Goal: Information Seeking & Learning: Learn about a topic

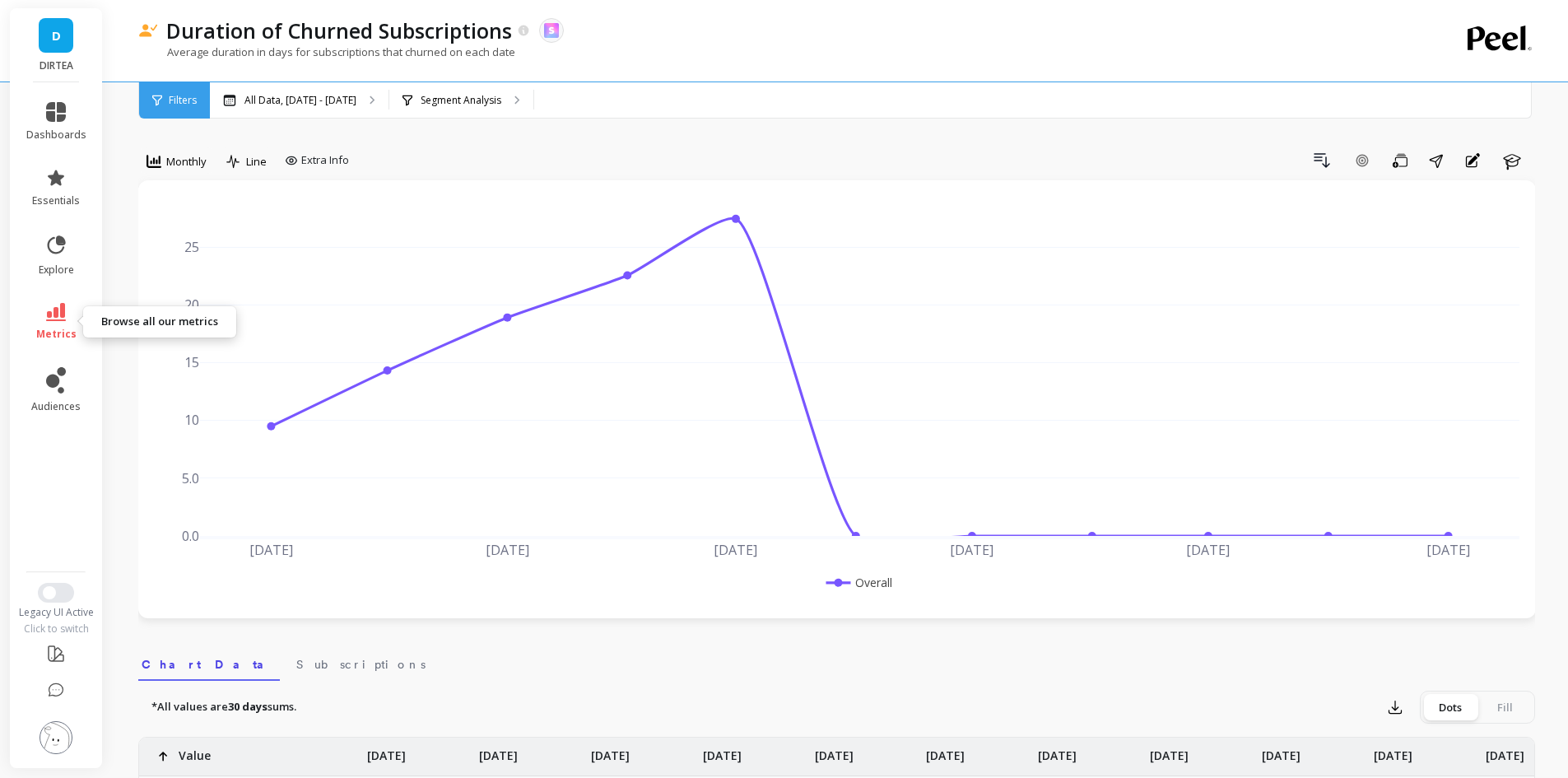
click at [40, 308] on link "metrics" at bounding box center [56, 322] width 60 height 38
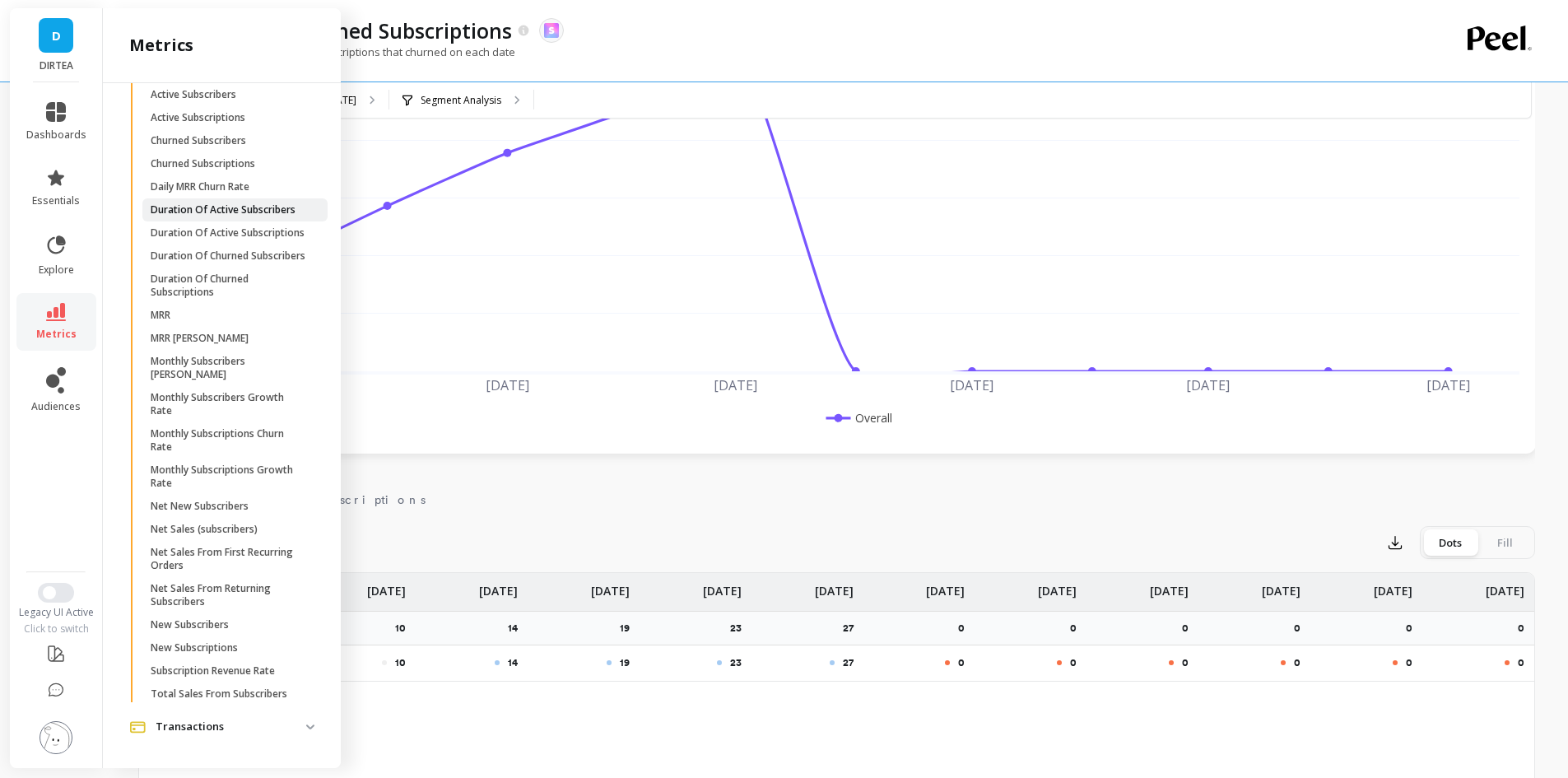
scroll to position [842, 0]
click at [242, 694] on p "Total Sales From Subscribers" at bounding box center [219, 694] width 136 height 14
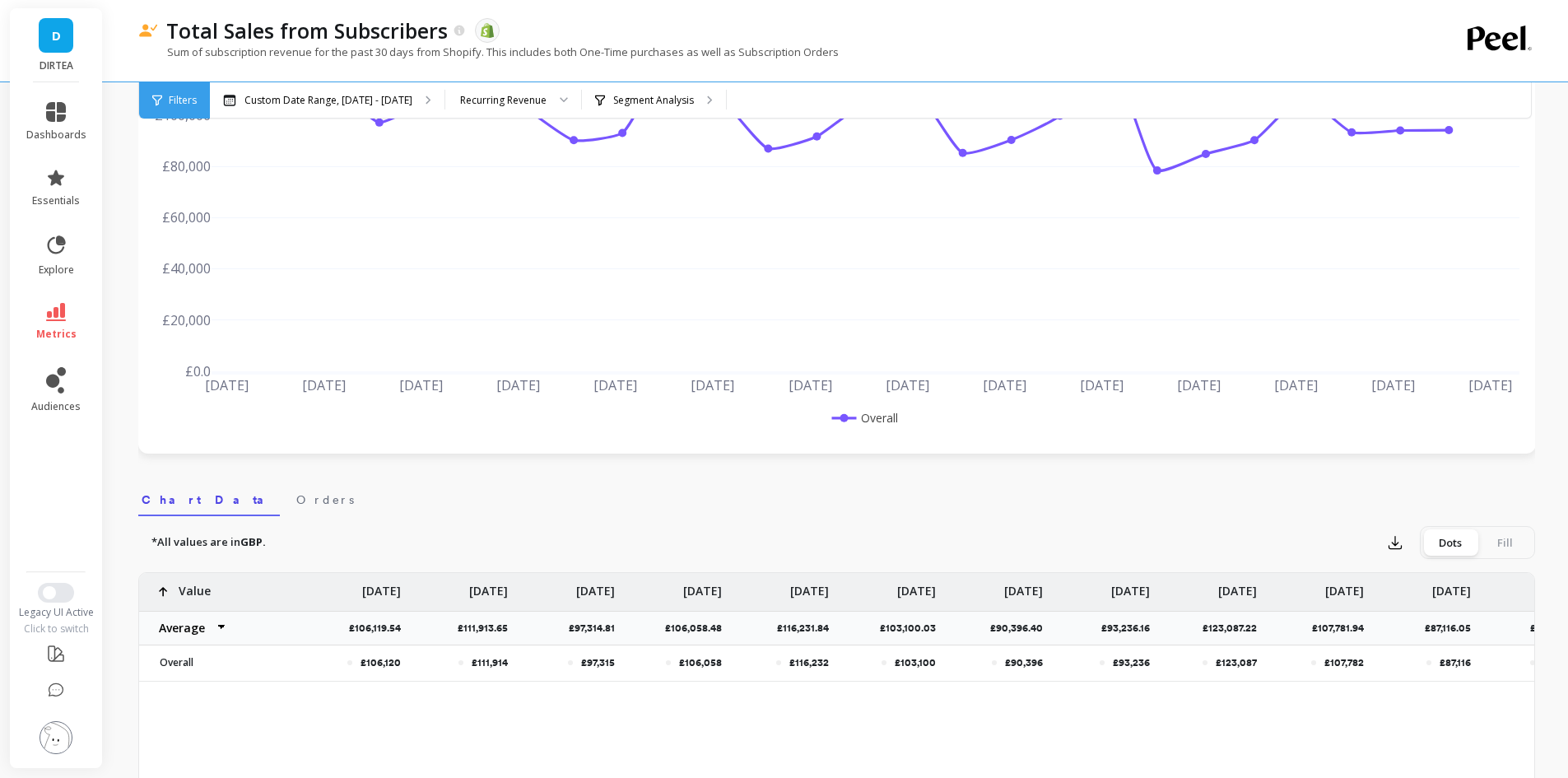
click at [548, 94] on div at bounding box center [558, 101] width 20 height 36
click at [525, 174] on div "New Recurring Revenue" at bounding box center [513, 177] width 114 height 15
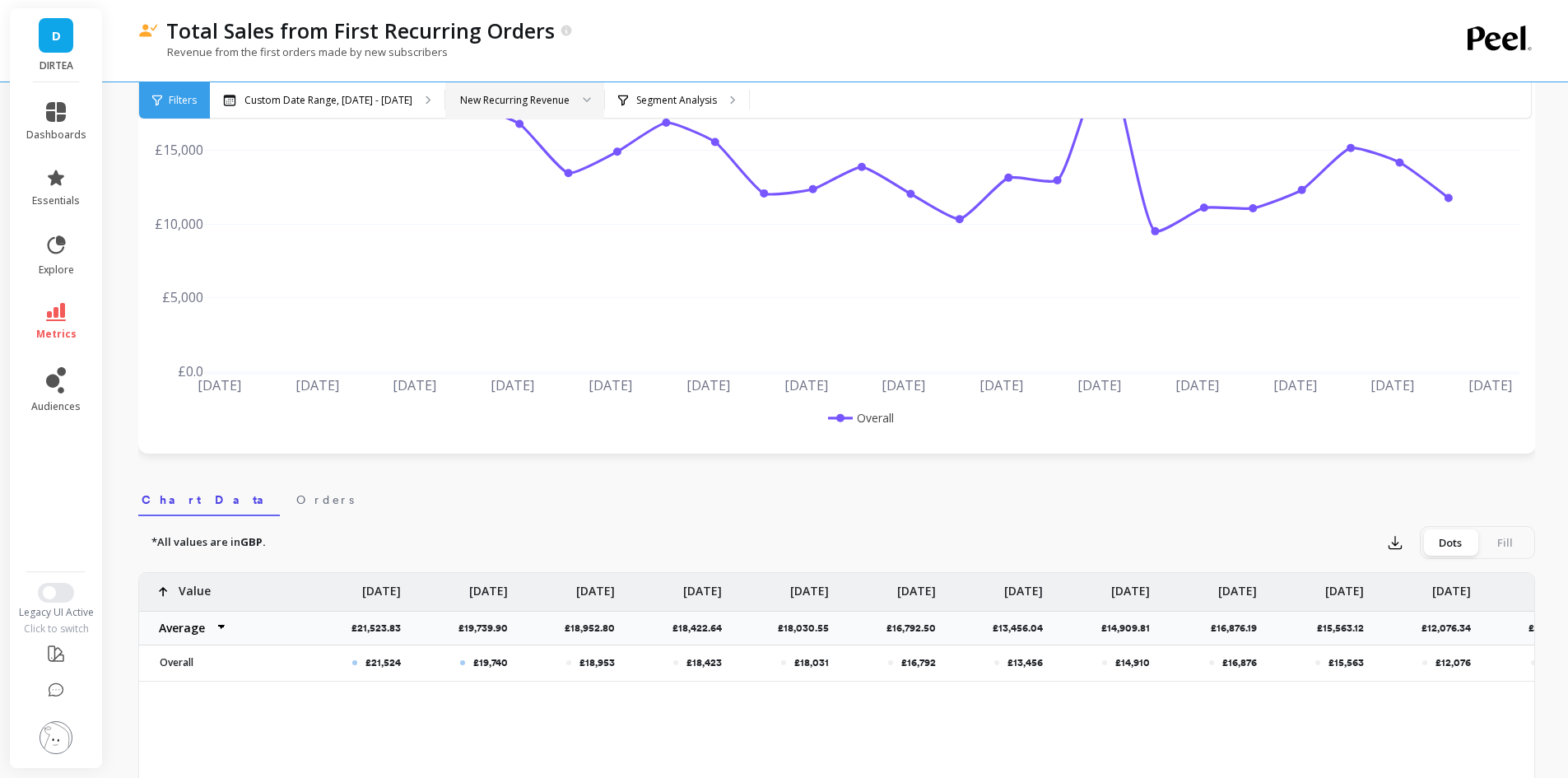
click at [547, 101] on div "New Recurring Revenue" at bounding box center [515, 100] width 110 height 15
click at [62, 318] on icon at bounding box center [56, 312] width 20 height 18
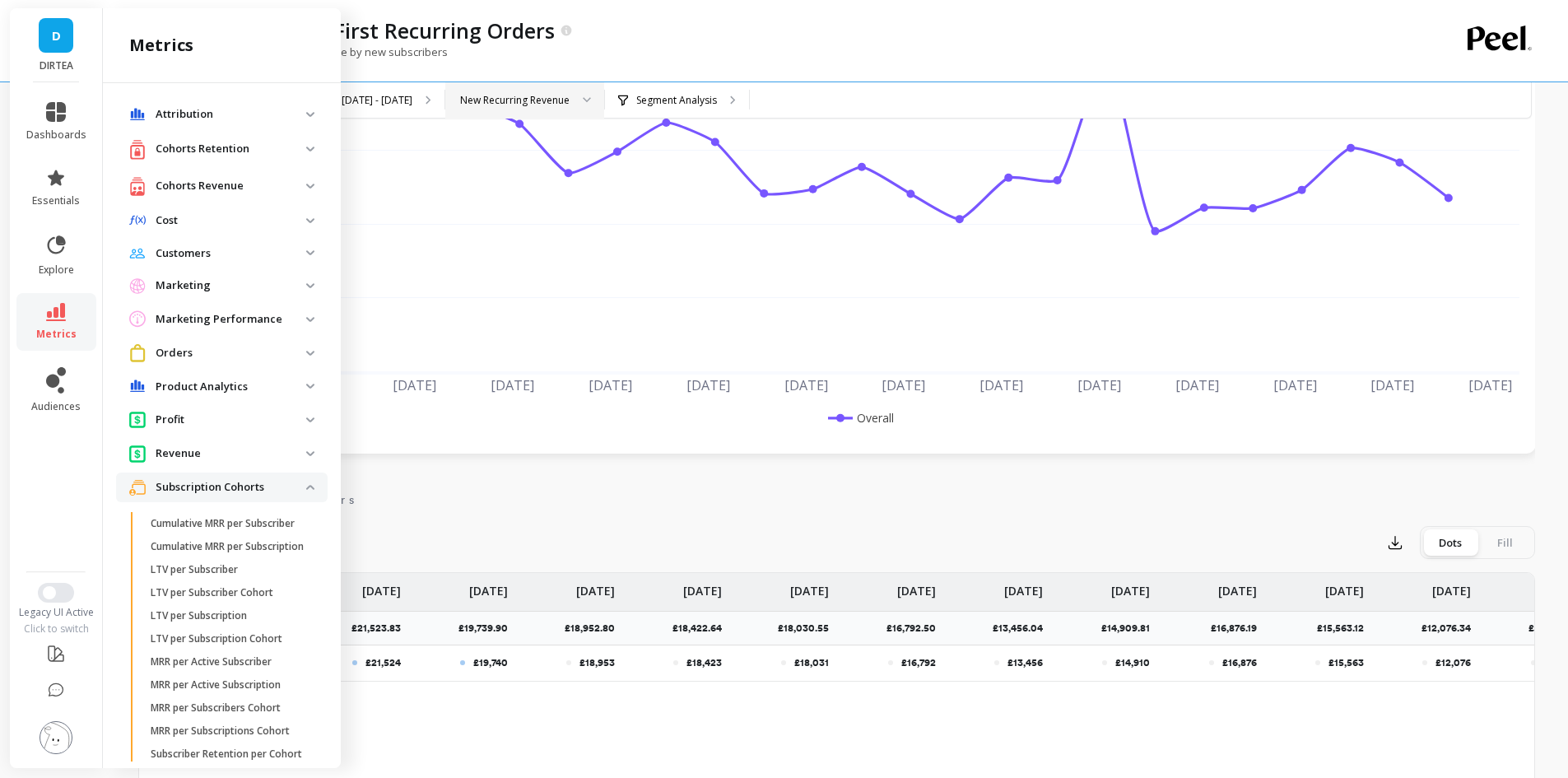
scroll to position [842, 0]
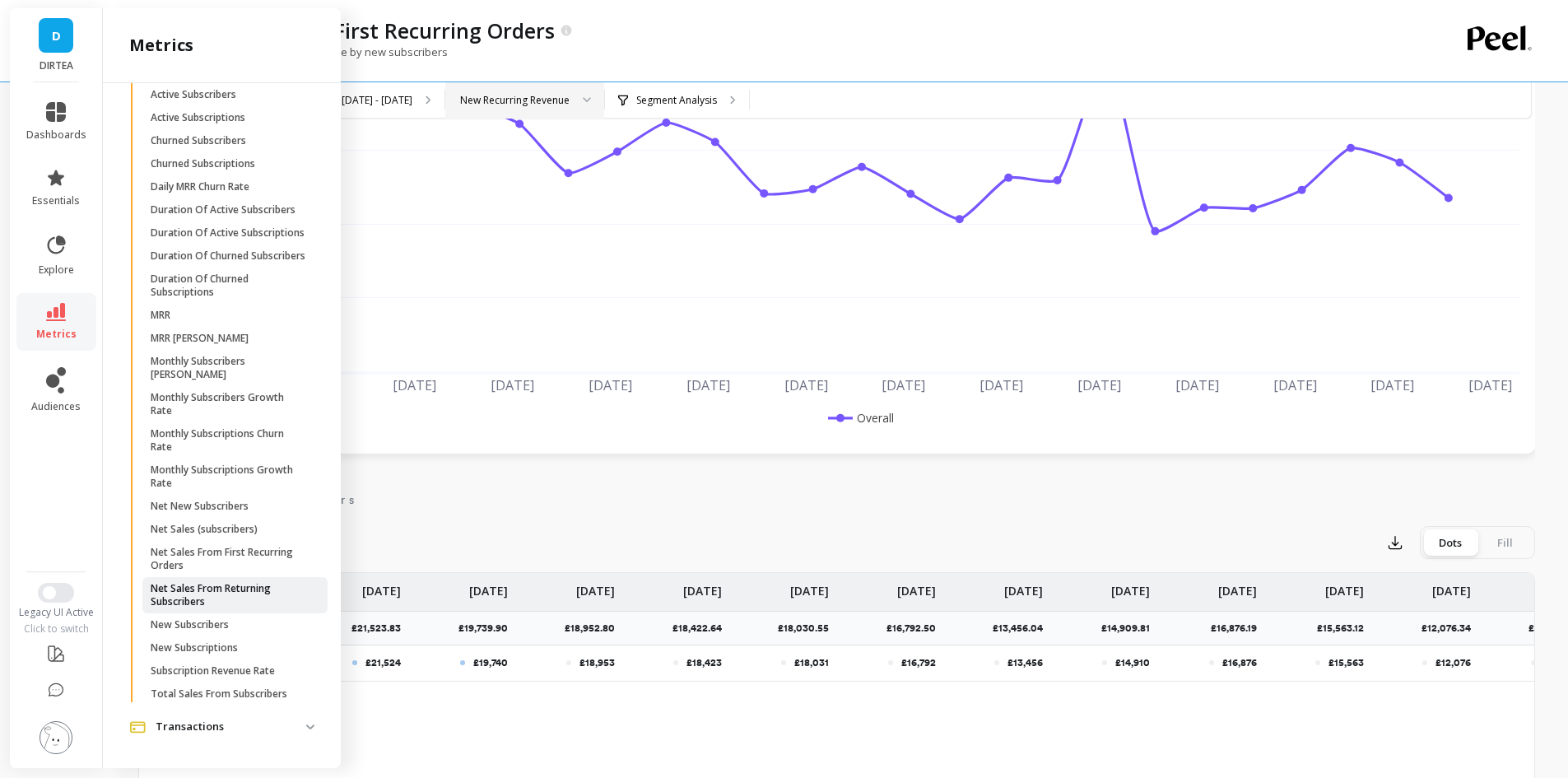
click at [224, 595] on p "Net Sales From Returning Subscribers" at bounding box center [229, 595] width 157 height 26
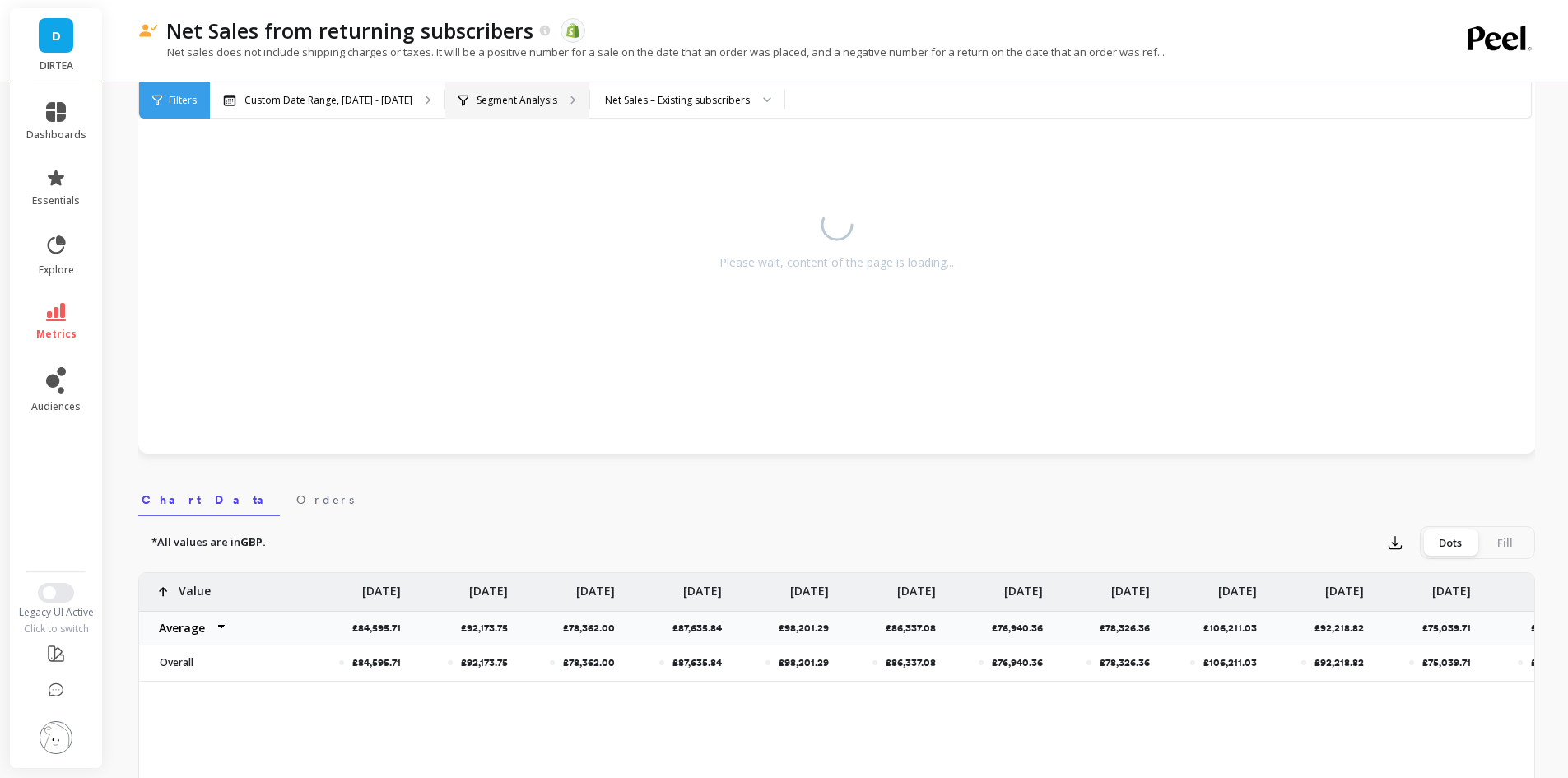
click at [534, 110] on div "Segment Analysis" at bounding box center [517, 101] width 144 height 36
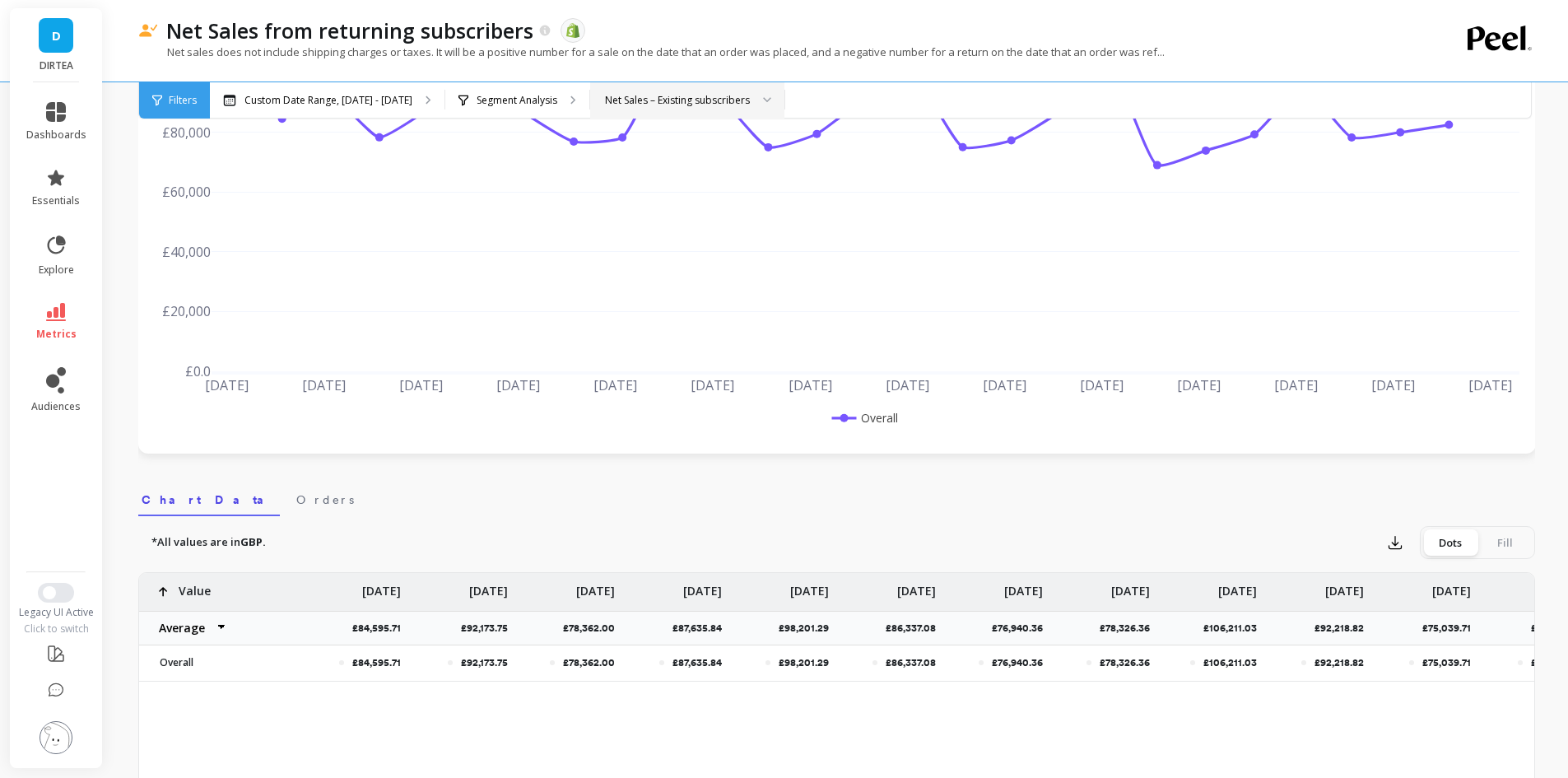
click at [714, 103] on div "Net Sales – Existing subscribers" at bounding box center [677, 100] width 145 height 15
click at [48, 339] on span "metrics" at bounding box center [56, 334] width 40 height 14
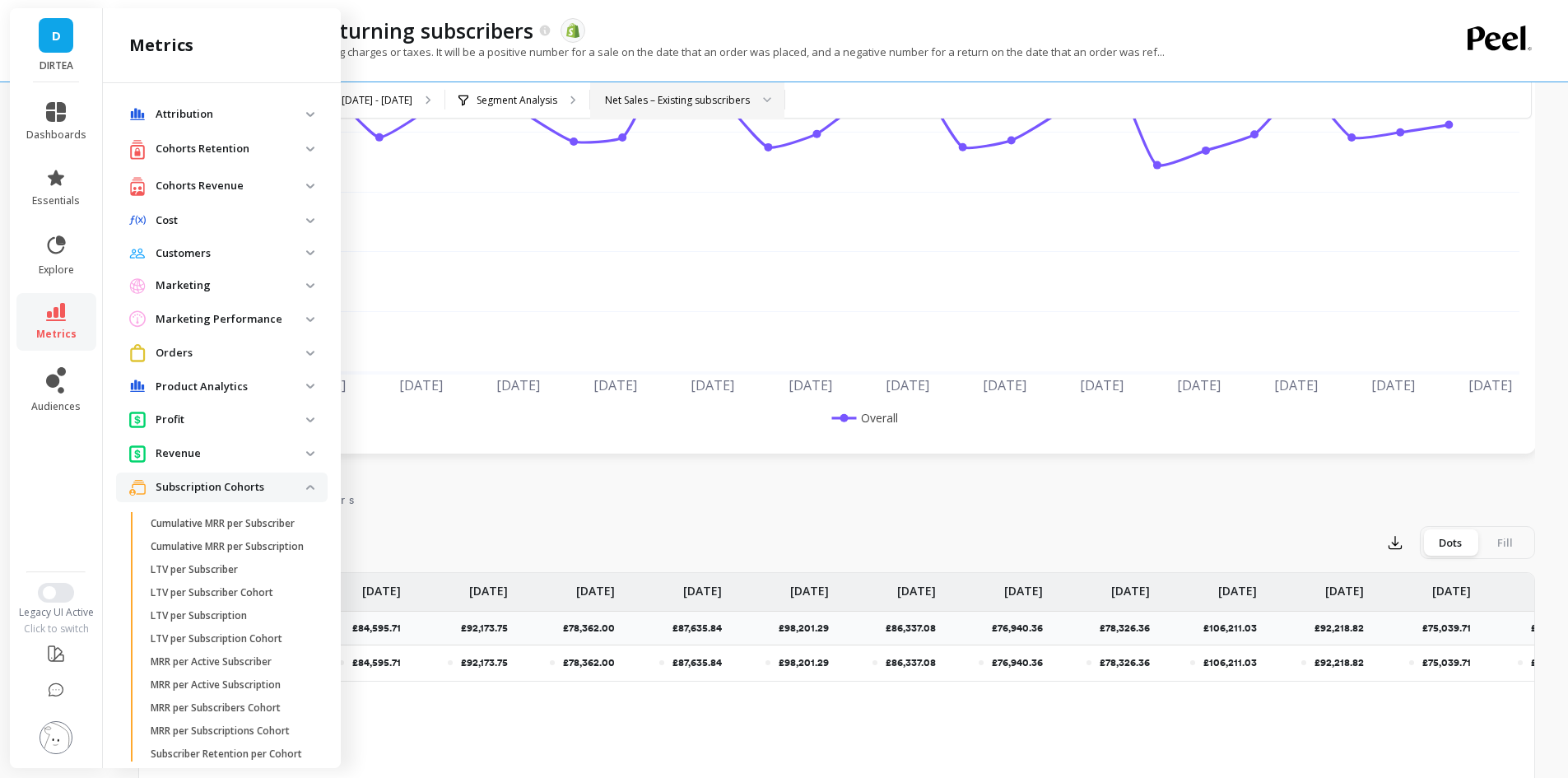
scroll to position [842, 0]
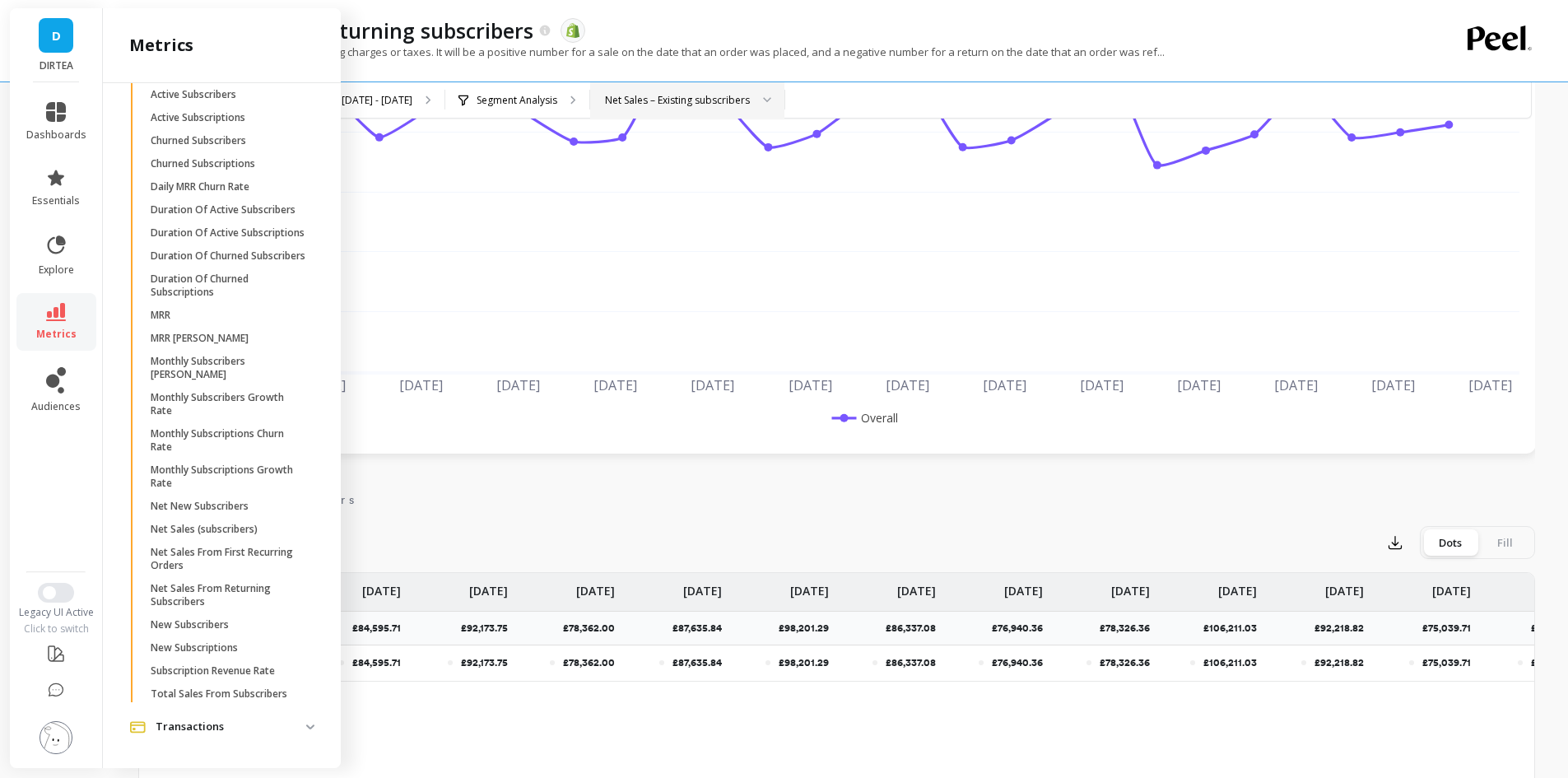
click at [696, 89] on div "Net Sales – Existing subscribers" at bounding box center [687, 101] width 194 height 36
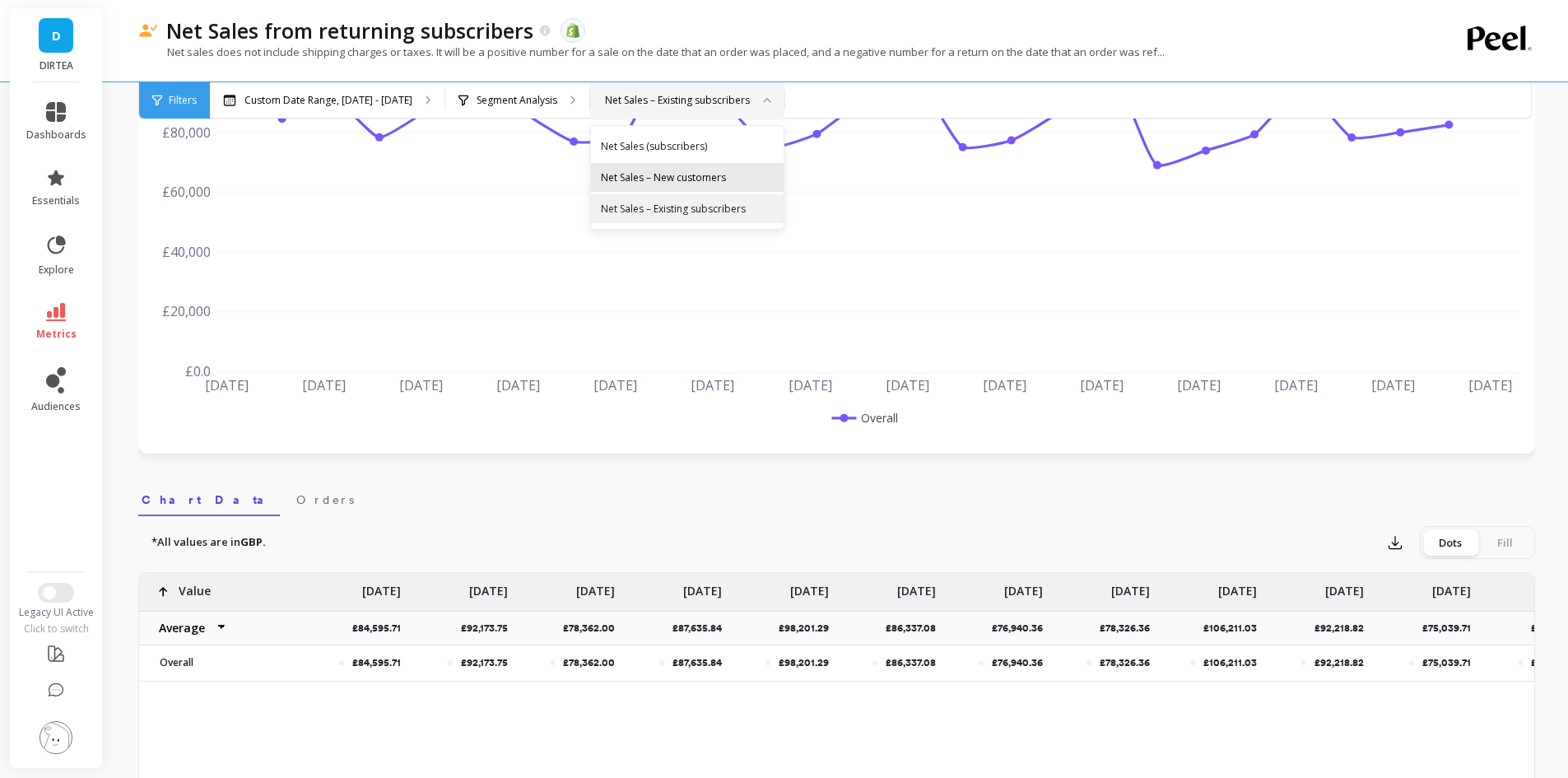
click at [686, 172] on div "Net Sales – New customers" at bounding box center [687, 177] width 173 height 15
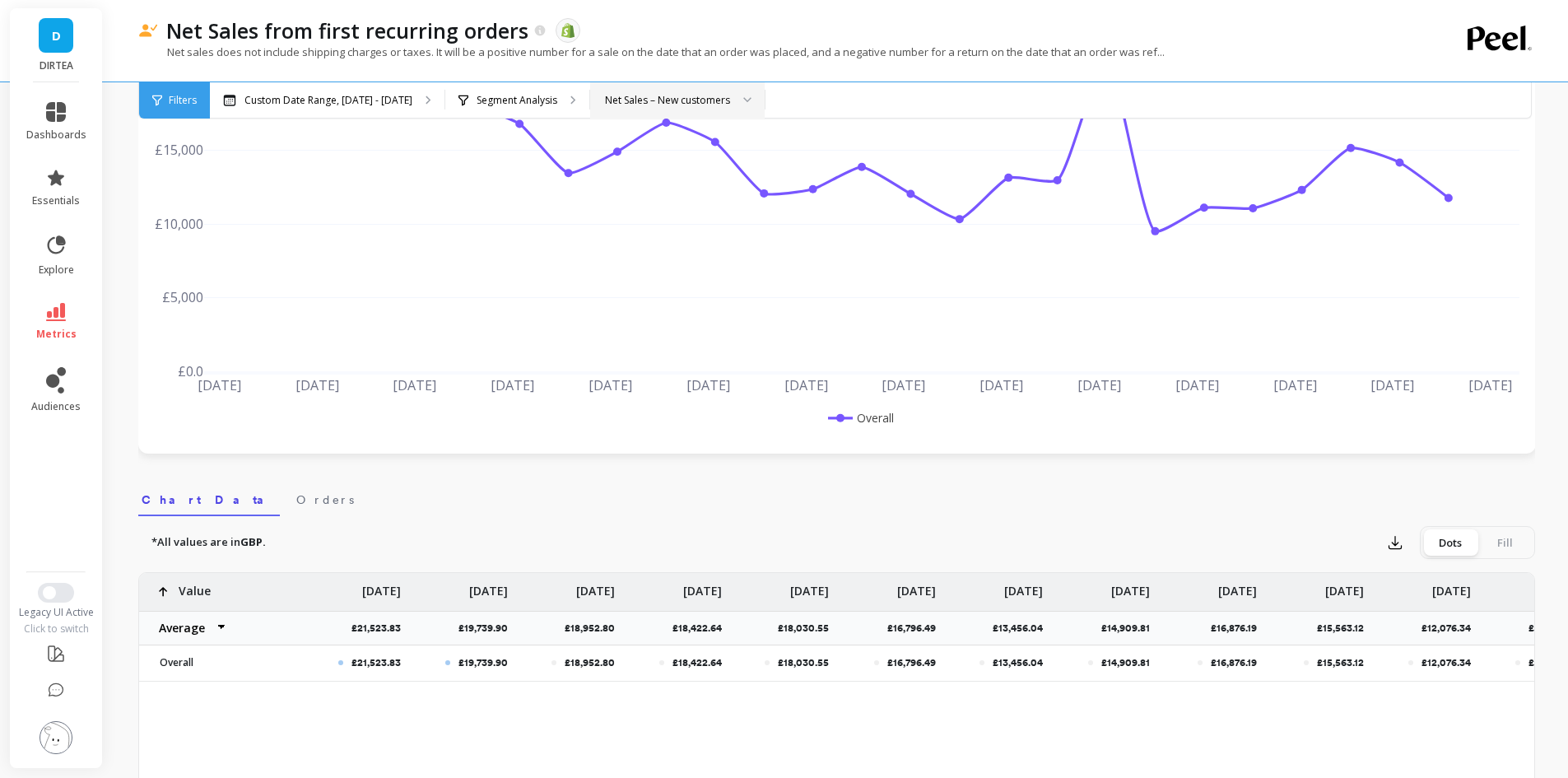
click at [717, 98] on div "Net Sales – New customers" at bounding box center [667, 100] width 125 height 15
click at [693, 205] on div "Net Sales – Existing subscribers" at bounding box center [677, 208] width 153 height 15
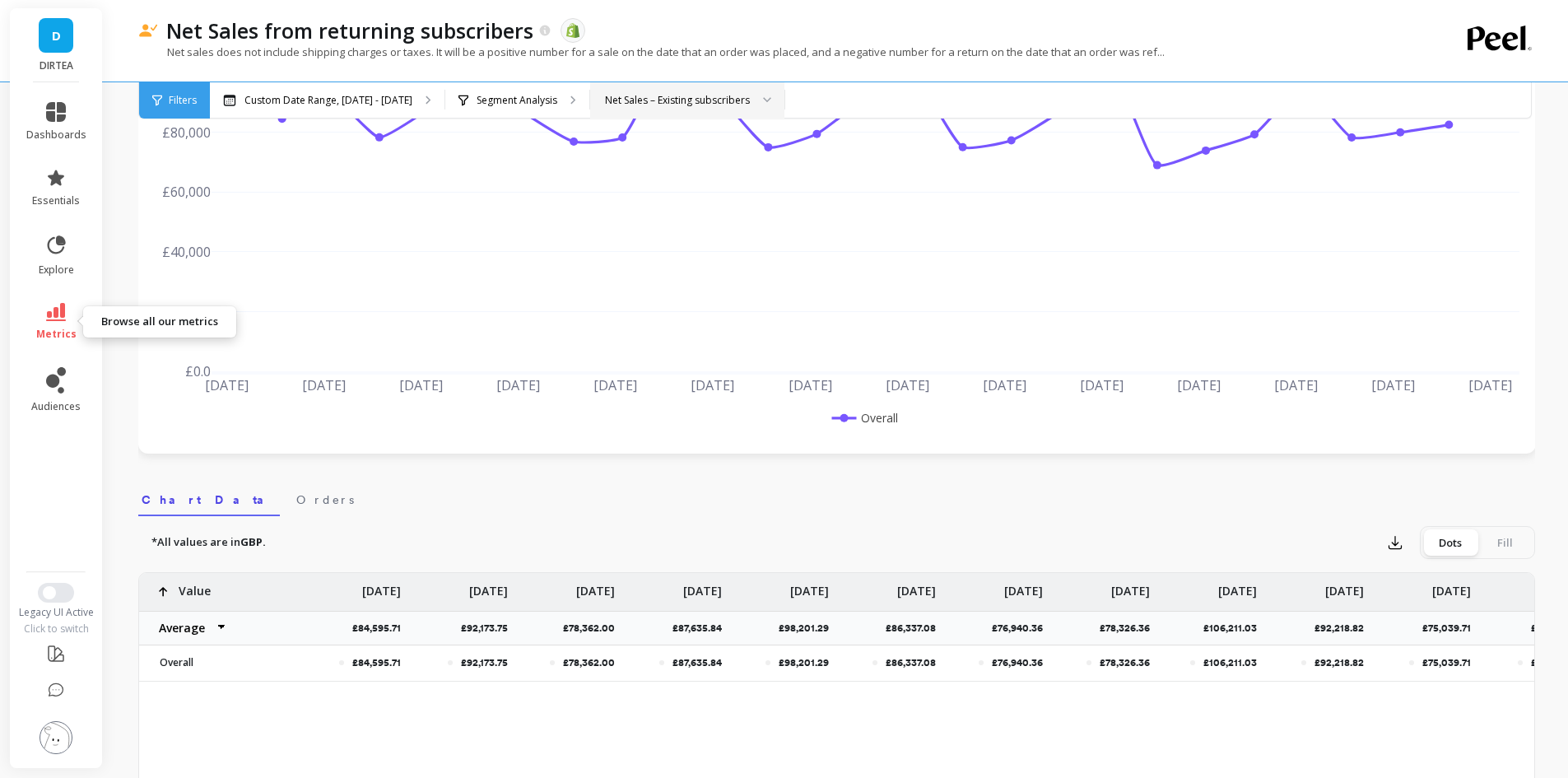
click at [54, 314] on icon at bounding box center [56, 312] width 20 height 18
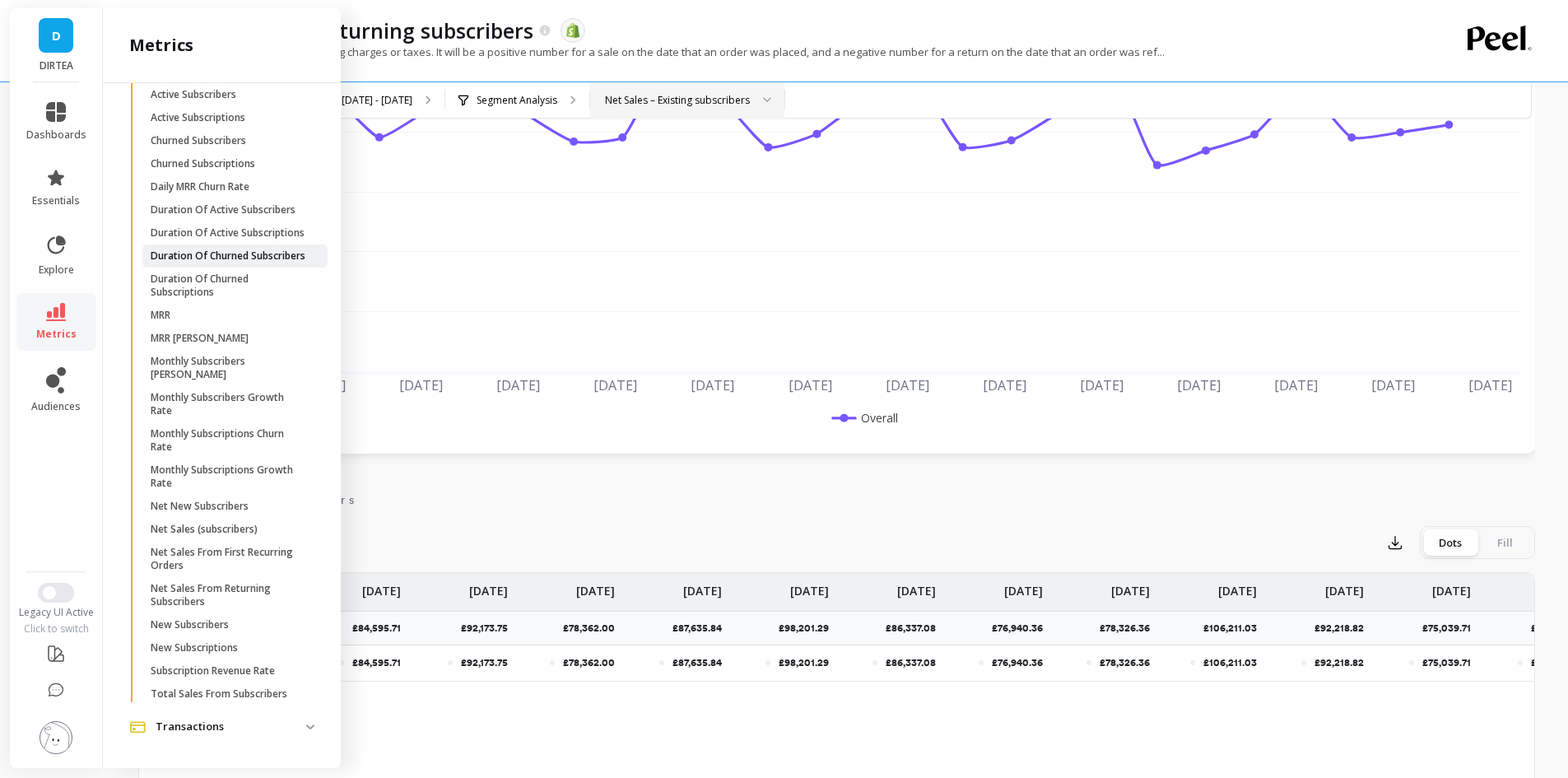
scroll to position [761, 0]
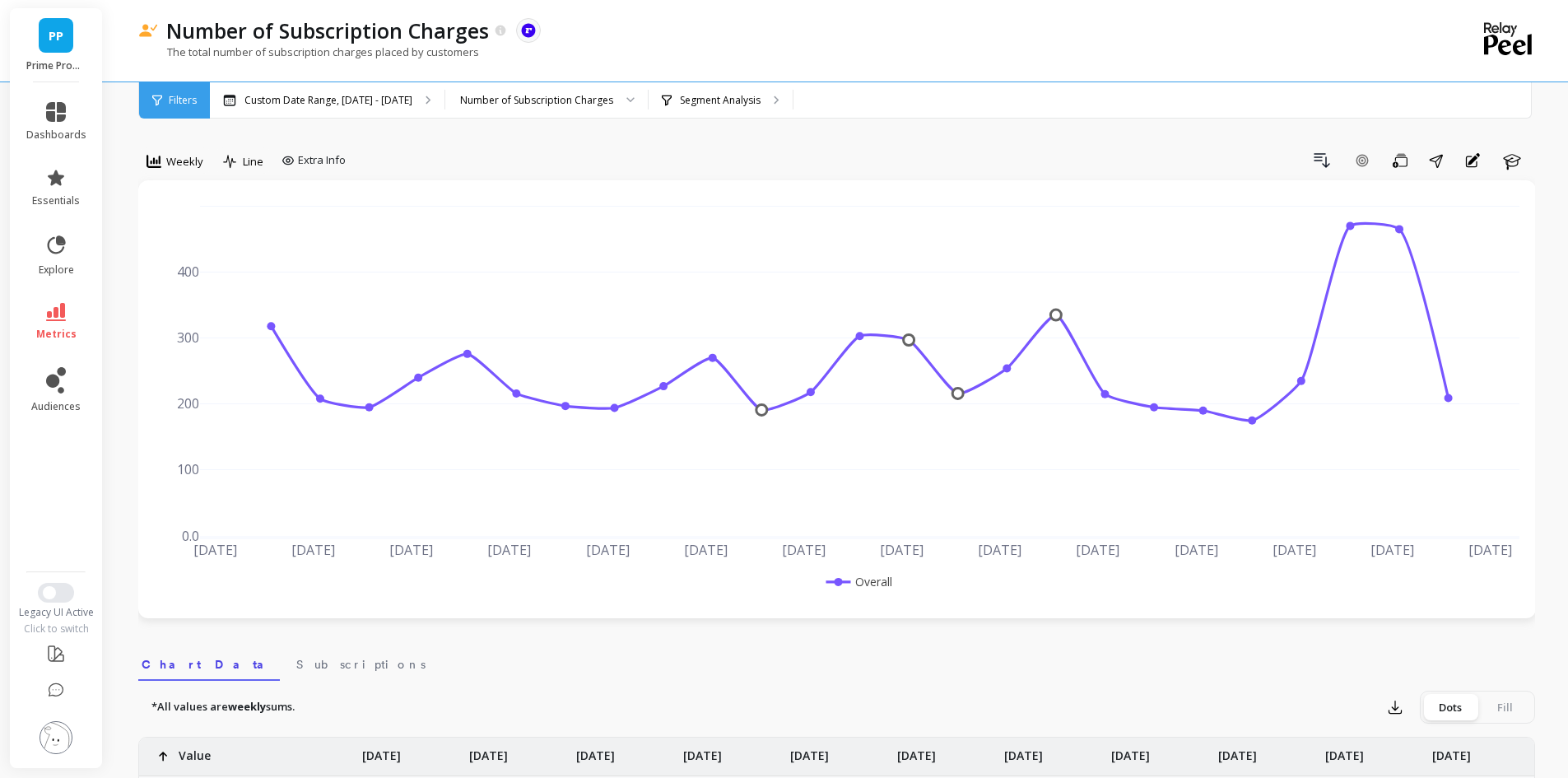
click at [178, 149] on div "Weekly" at bounding box center [174, 161] width 66 height 28
click at [203, 291] on div "Monthly" at bounding box center [199, 292] width 94 height 15
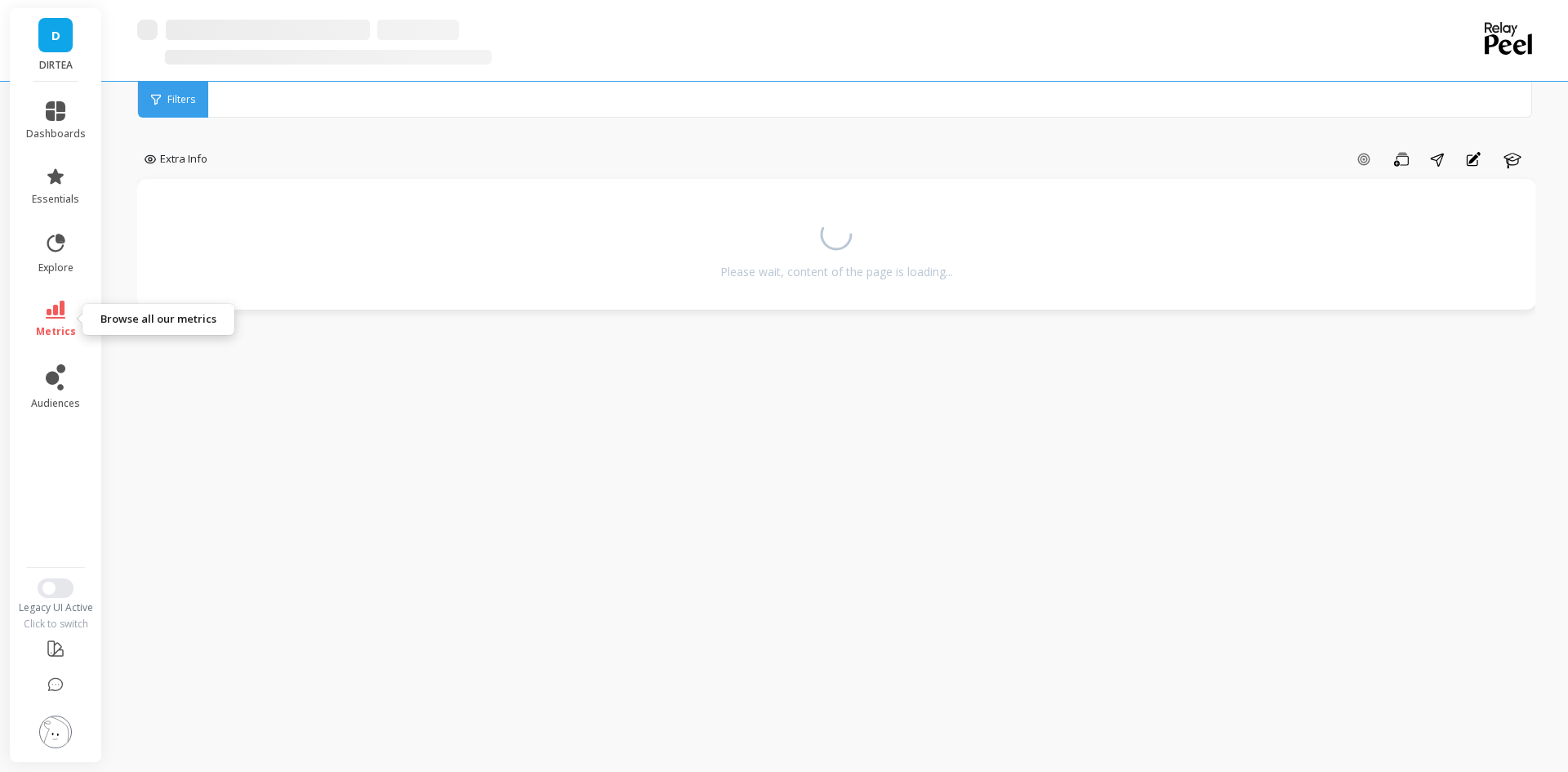
click at [58, 320] on link "metrics" at bounding box center [56, 320] width 59 height 38
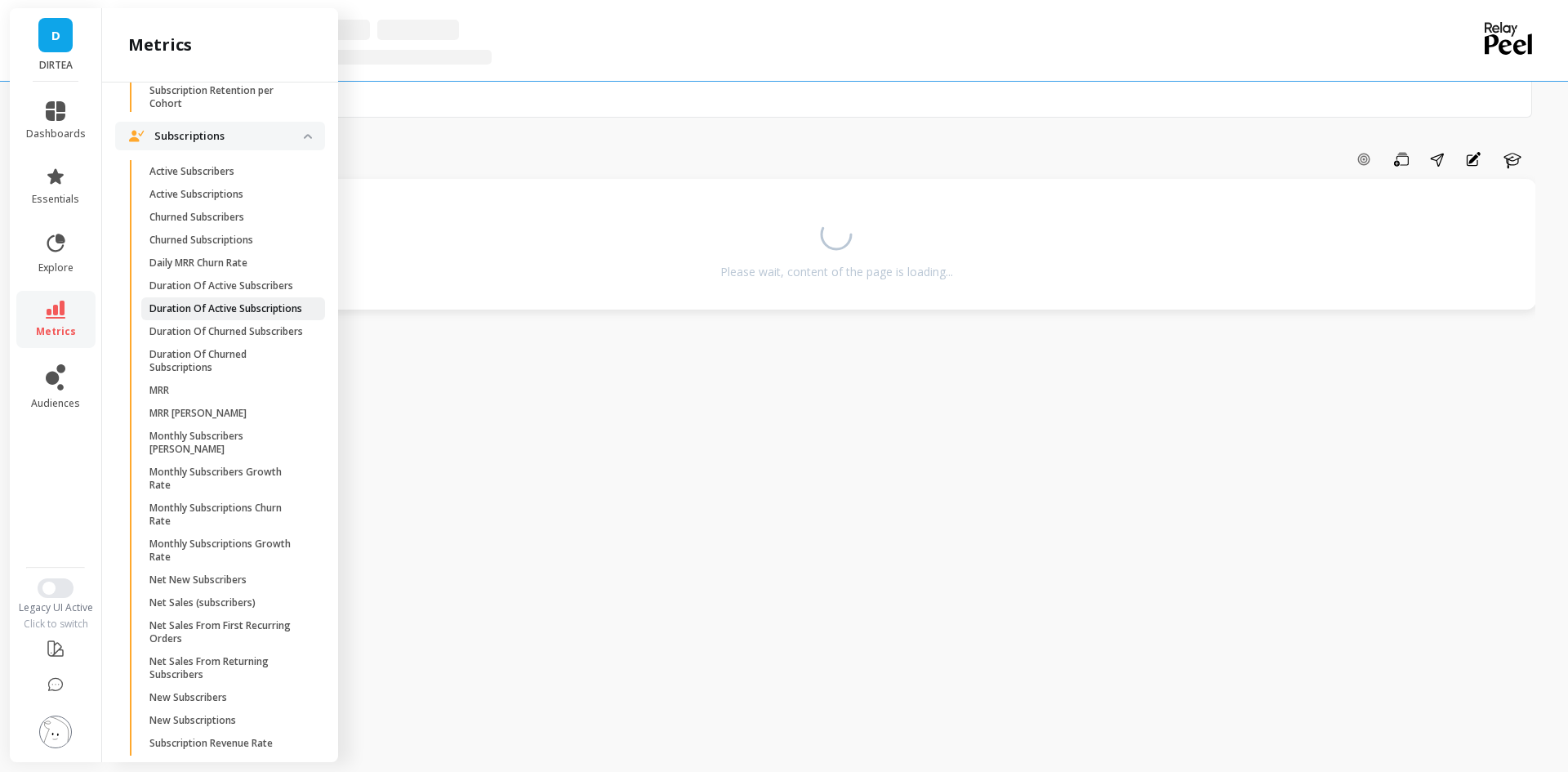
scroll to position [673, 0]
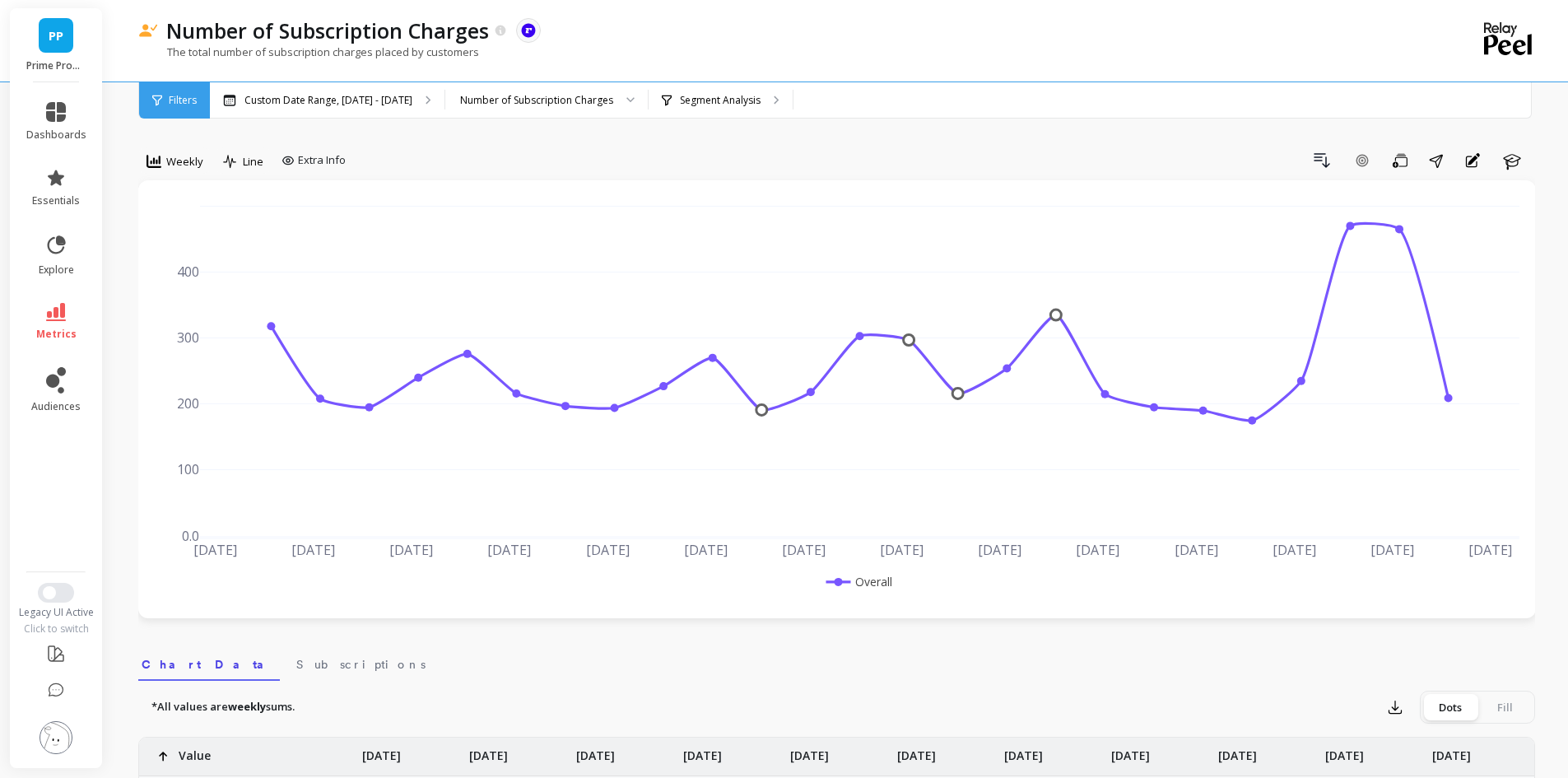
click at [58, 323] on link "metrics" at bounding box center [56, 322] width 60 height 38
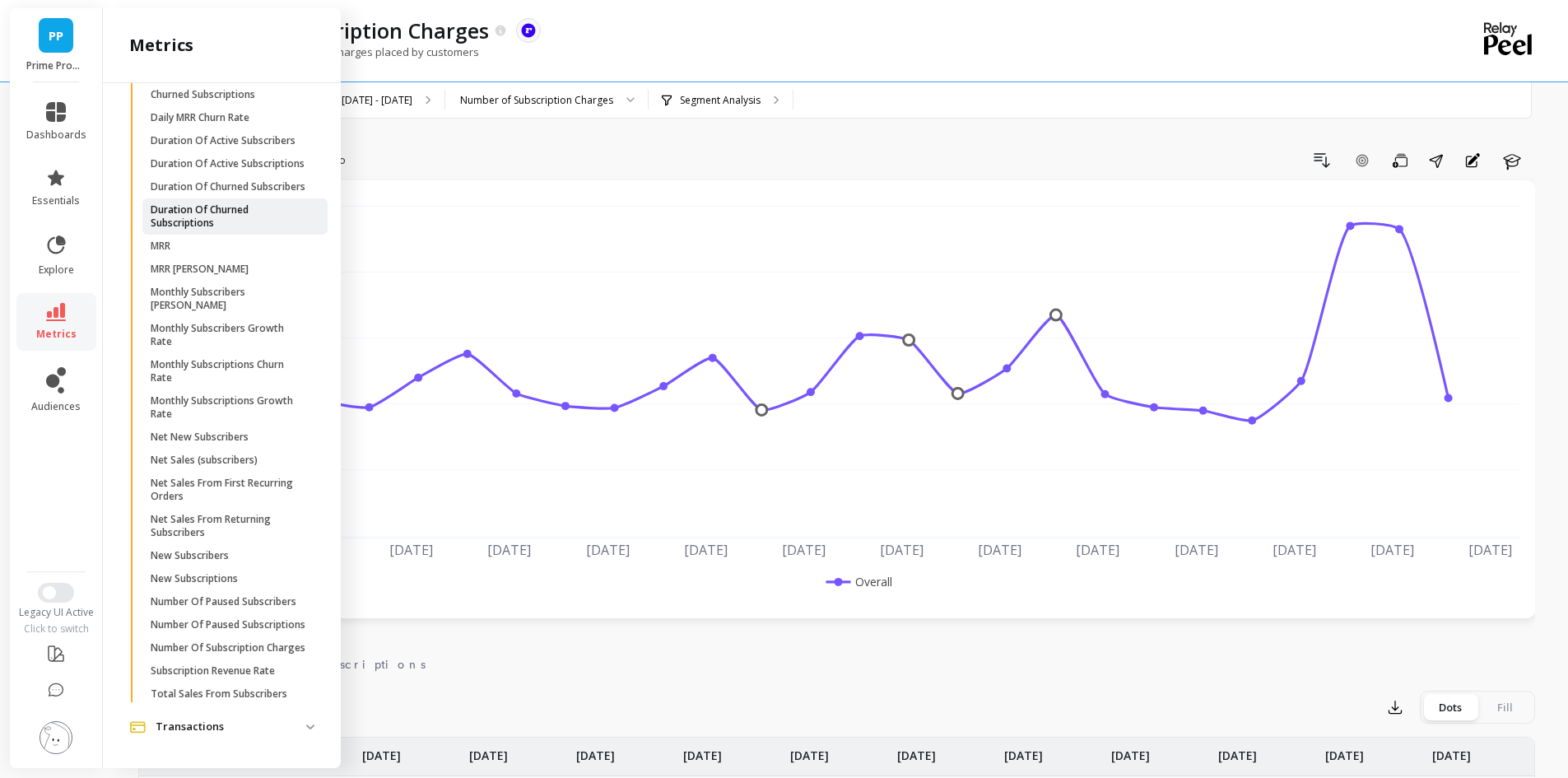
scroll to position [1070, 0]
